Goal: Information Seeking & Learning: Learn about a topic

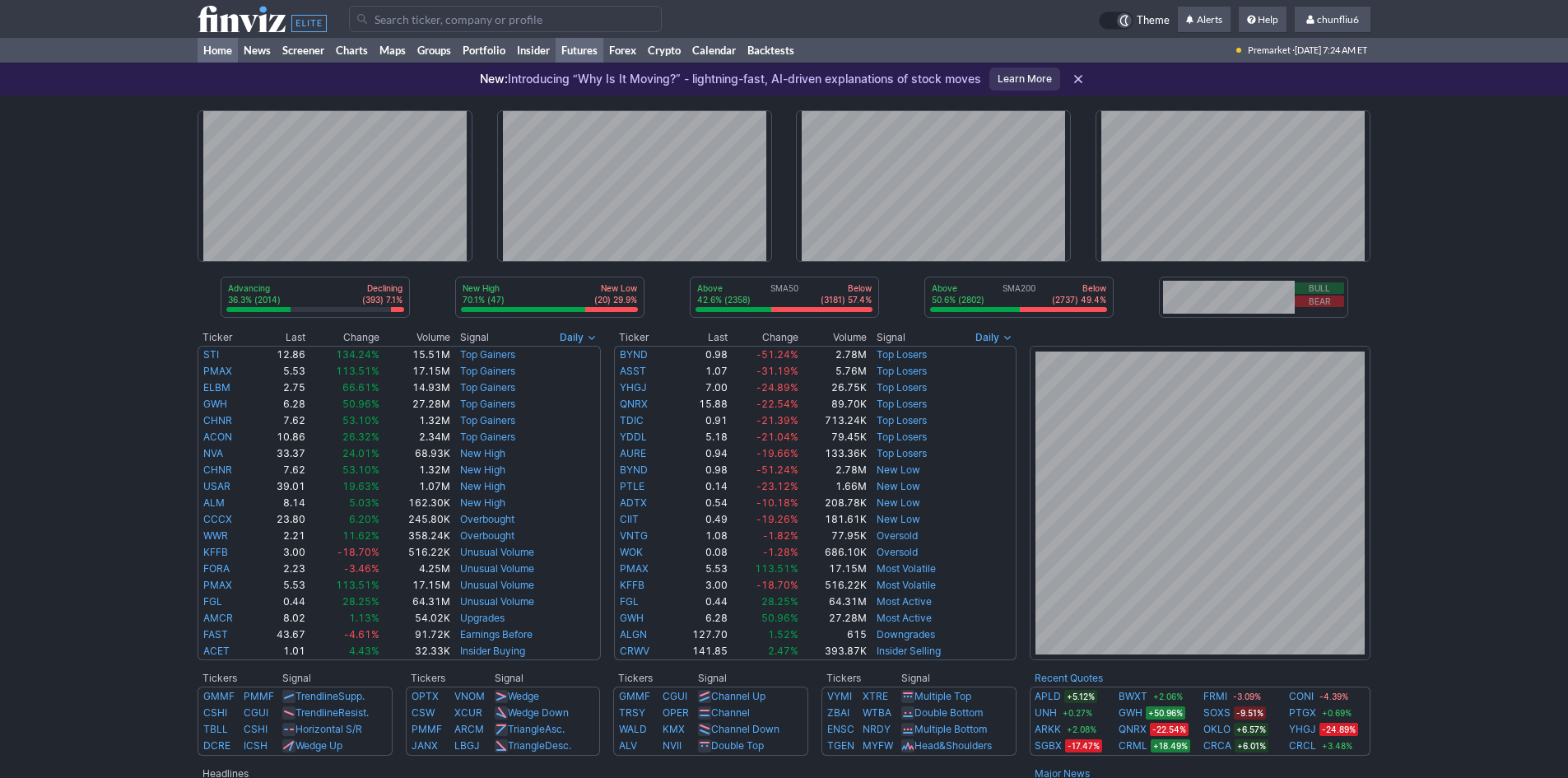
click at [577, 49] on link "Futures" at bounding box center [579, 50] width 48 height 25
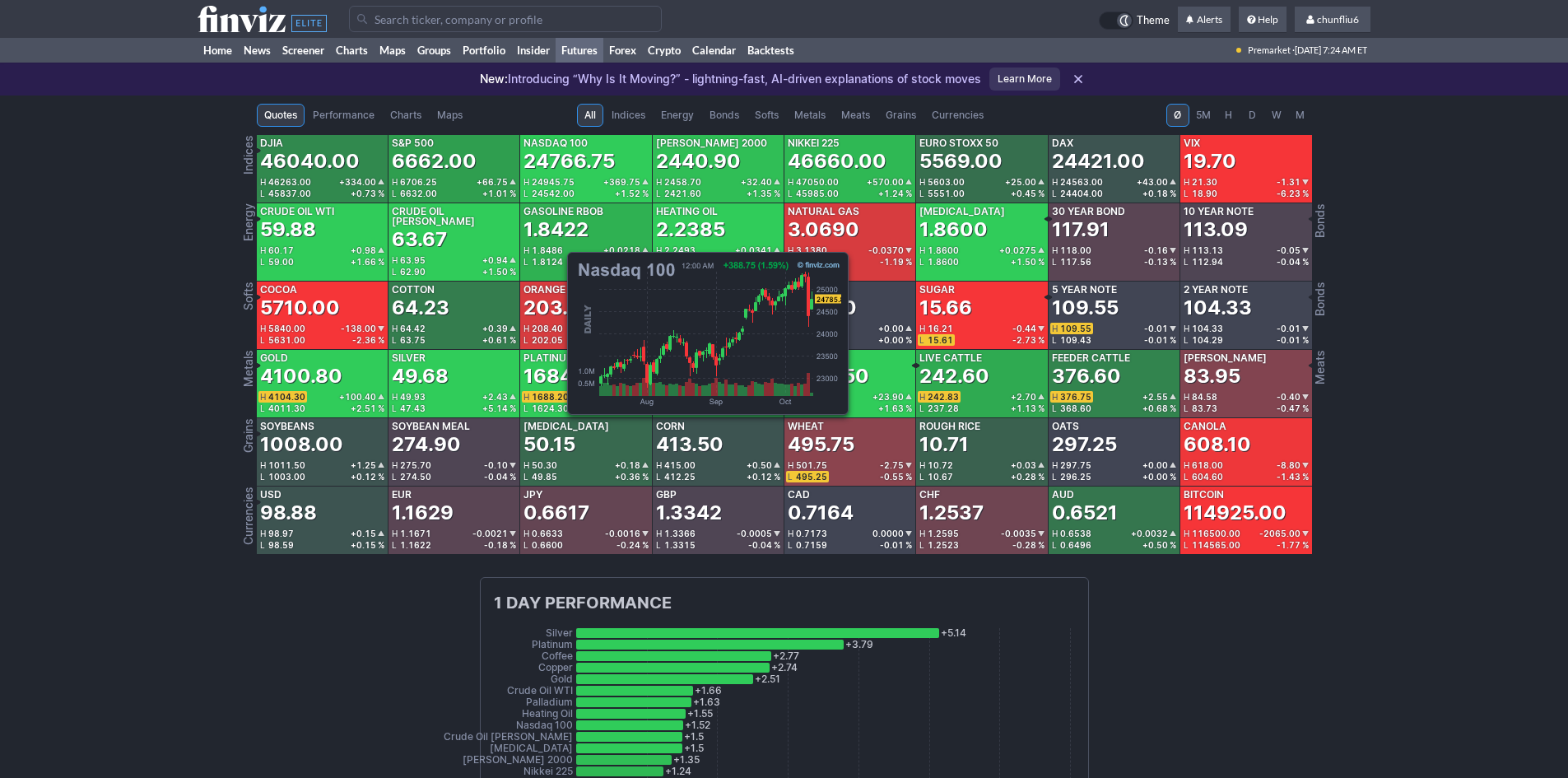
click at [559, 165] on div "24766.75" at bounding box center [568, 161] width 91 height 27
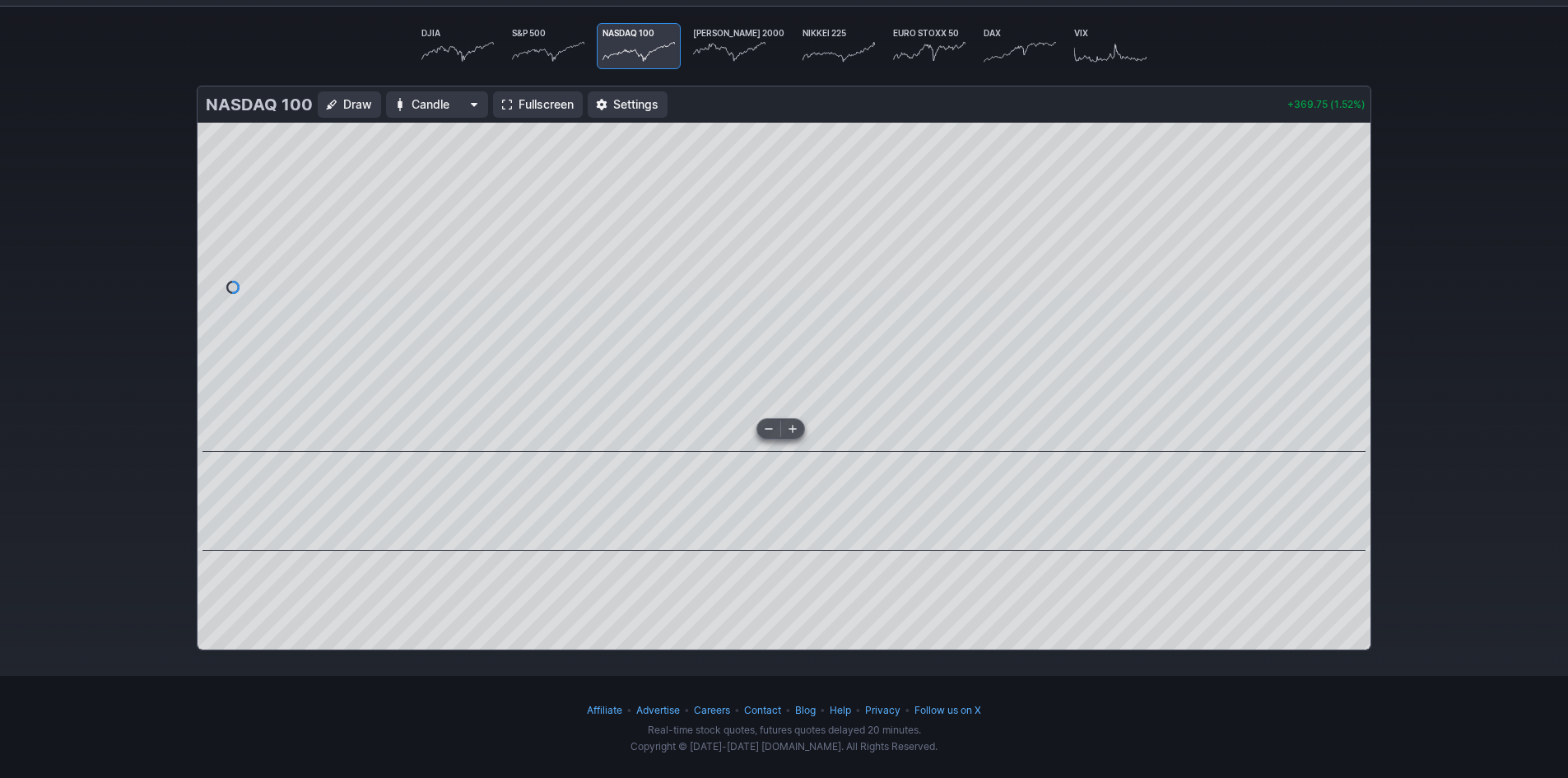
scroll to position [132, 0]
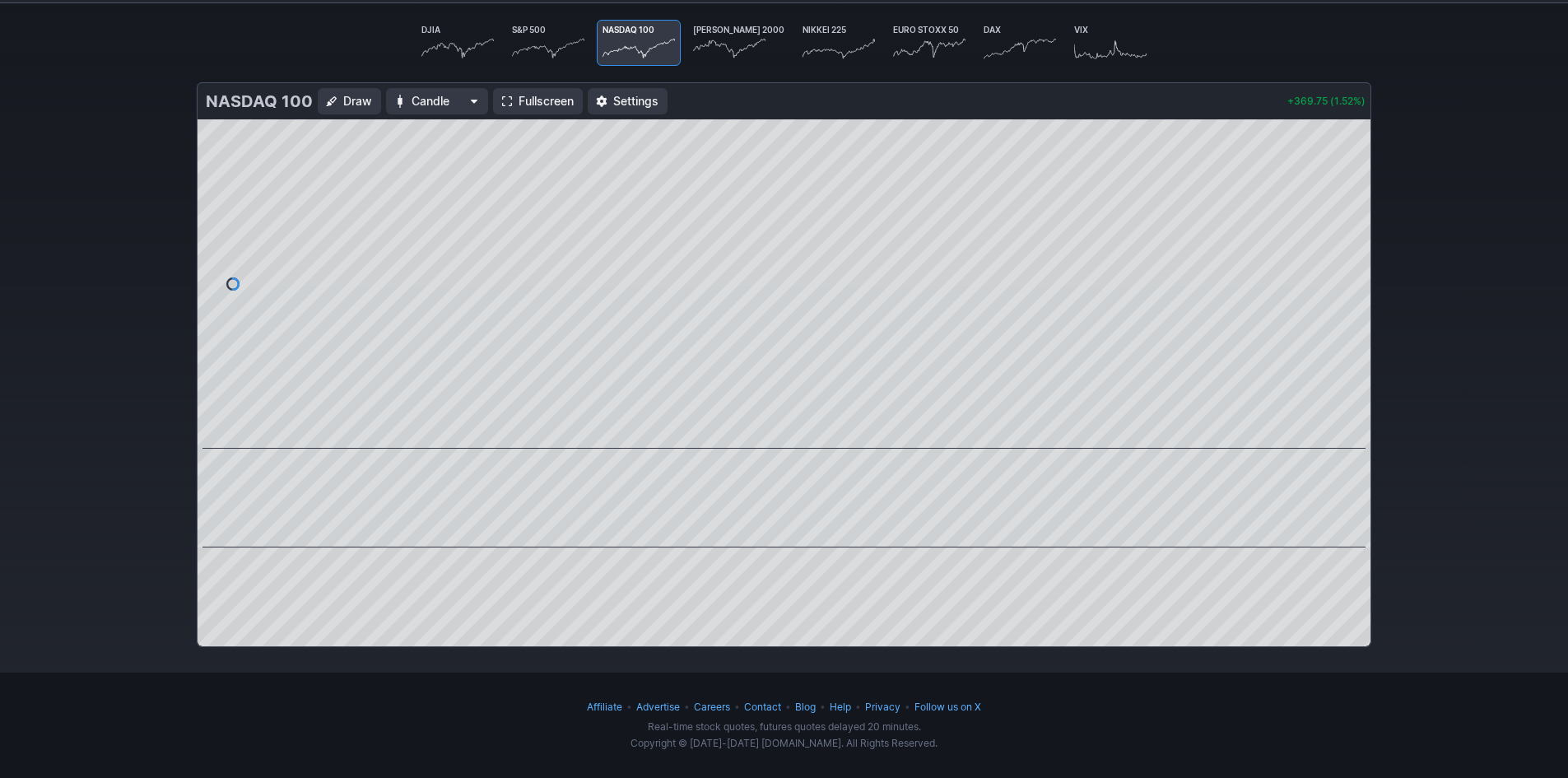
click at [518, 94] on span "Fullscreen" at bounding box center [546, 102] width 55 height 17
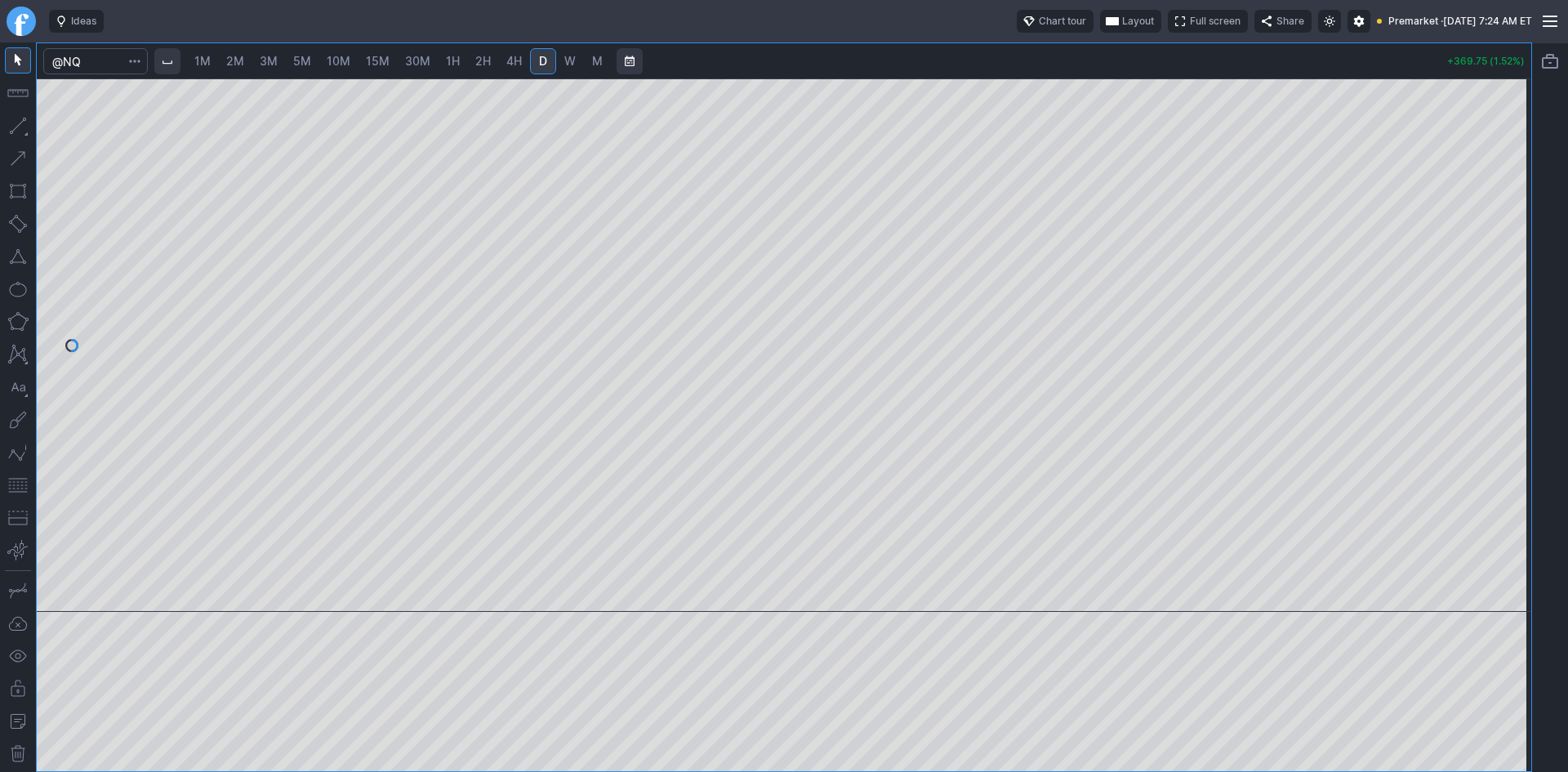
click at [339, 63] on span "10M" at bounding box center [338, 61] width 24 height 14
drag, startPoint x: 1510, startPoint y: 246, endPoint x: 1498, endPoint y: 307, distance: 62.2
click at [1513, 292] on div at bounding box center [1514, 340] width 34 height 492
drag, startPoint x: 1507, startPoint y: 341, endPoint x: 1507, endPoint y: 362, distance: 21.0
click at [1507, 362] on div at bounding box center [1514, 340] width 34 height 492
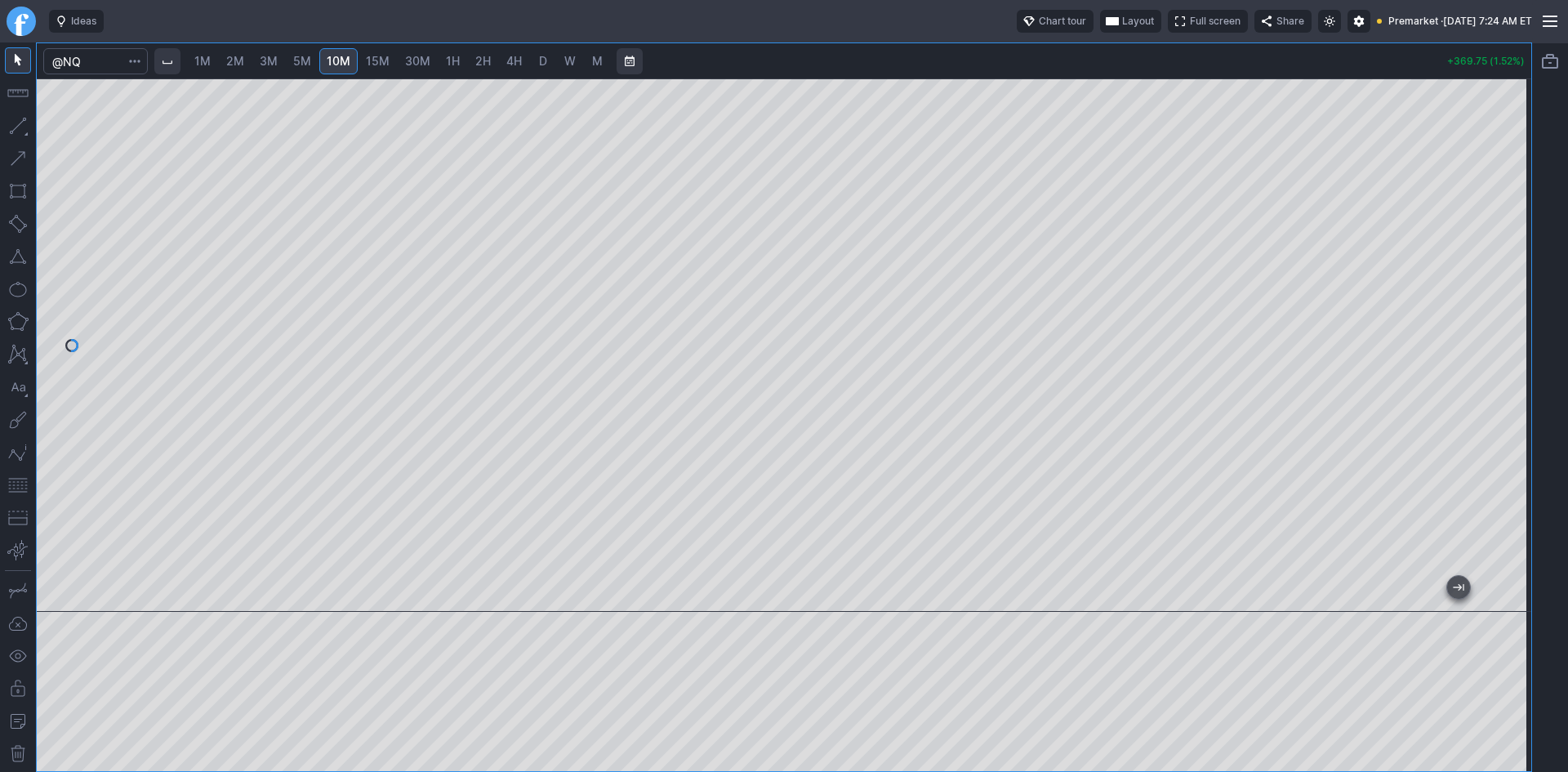
click at [17, 481] on button "button" at bounding box center [17, 485] width 27 height 27
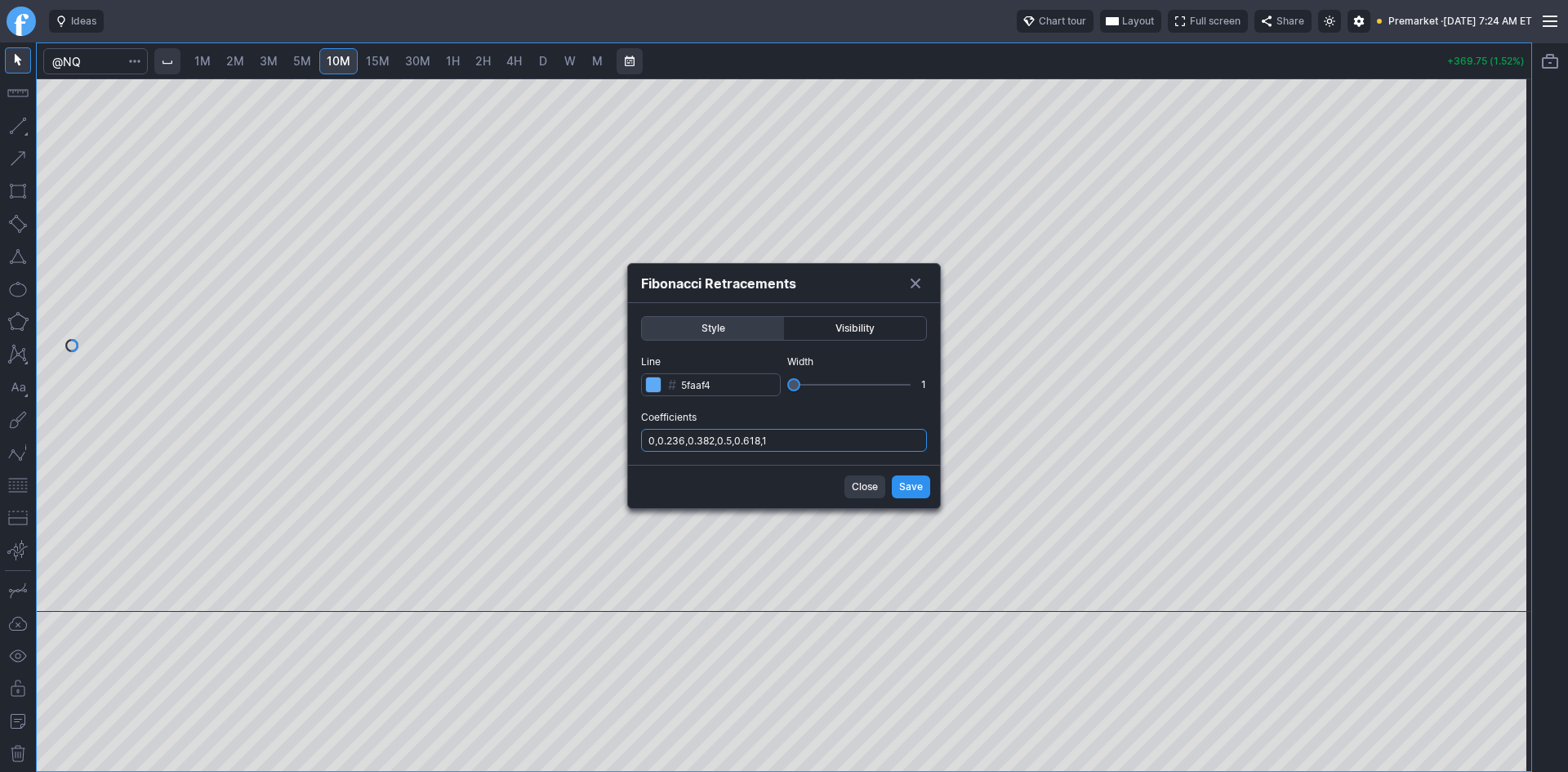
click at [818, 436] on input "0,0.236,0.382,0.5,0.618,1" at bounding box center [784, 440] width 286 height 23
type input "0,0.236,0.382,0.5,0.618,1,.786"
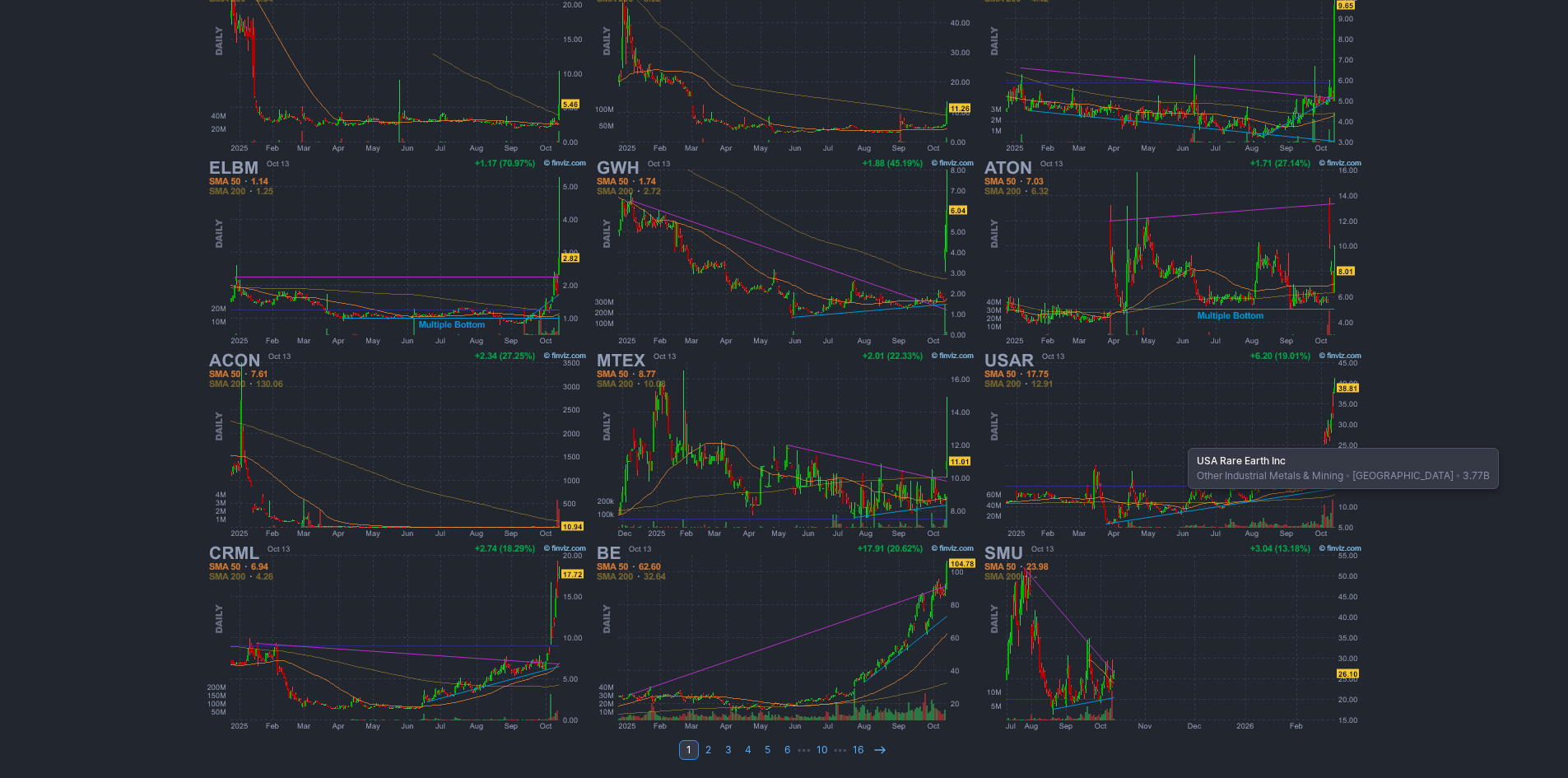
scroll to position [256, 0]
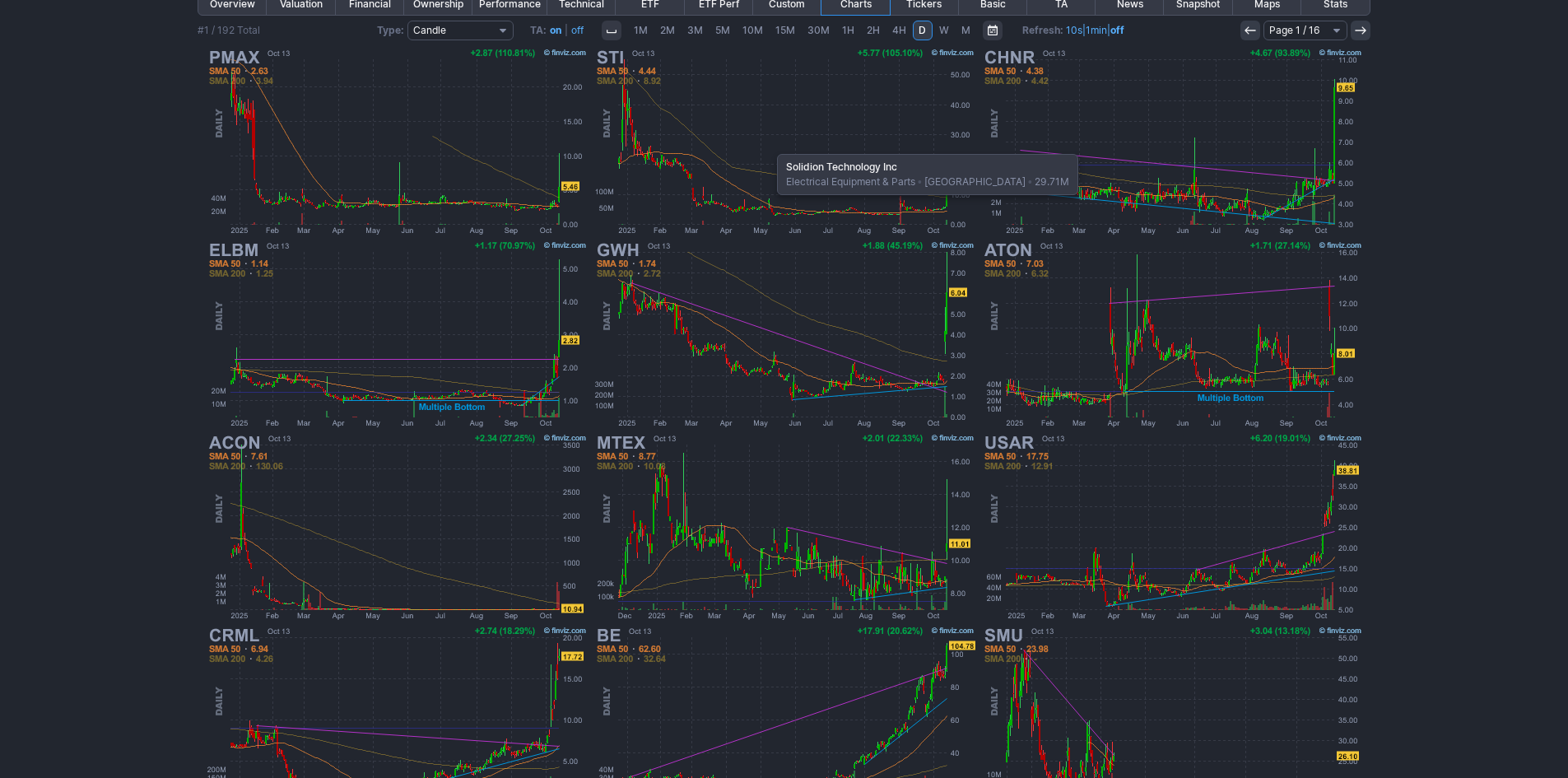
click at [769, 146] on img at bounding box center [784, 141] width 385 height 192
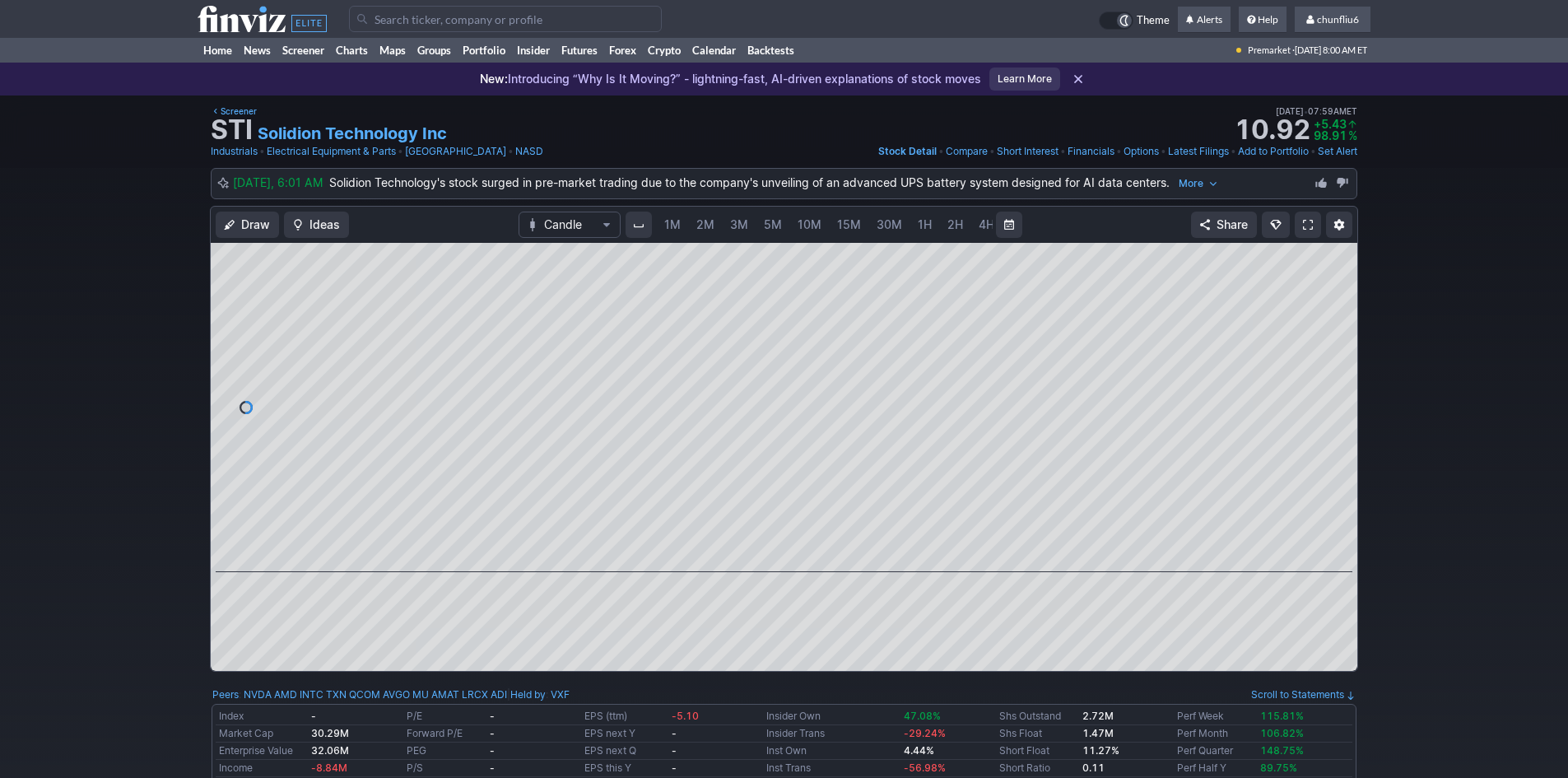
scroll to position [0, 89]
click at [1344, 16] on span "chunfliu6" at bounding box center [1337, 18] width 42 height 12
click at [1307, 124] on link "Sign Out" at bounding box center [1324, 122] width 92 height 27
